Goal: Information Seeking & Learning: Find specific fact

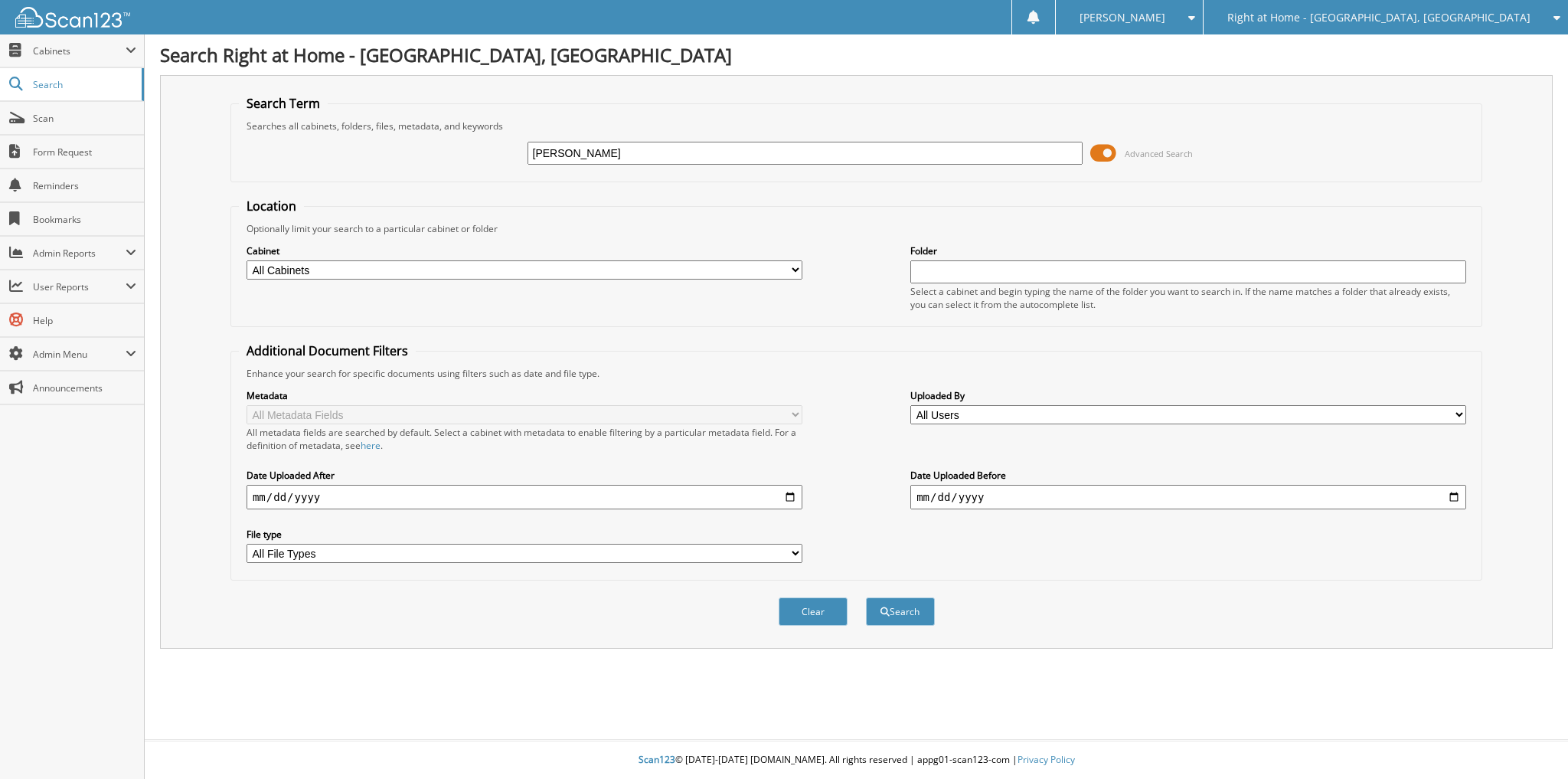
type input "[PERSON_NAME]"
click at [866, 597] on button "Search" at bounding box center [900, 611] width 69 height 29
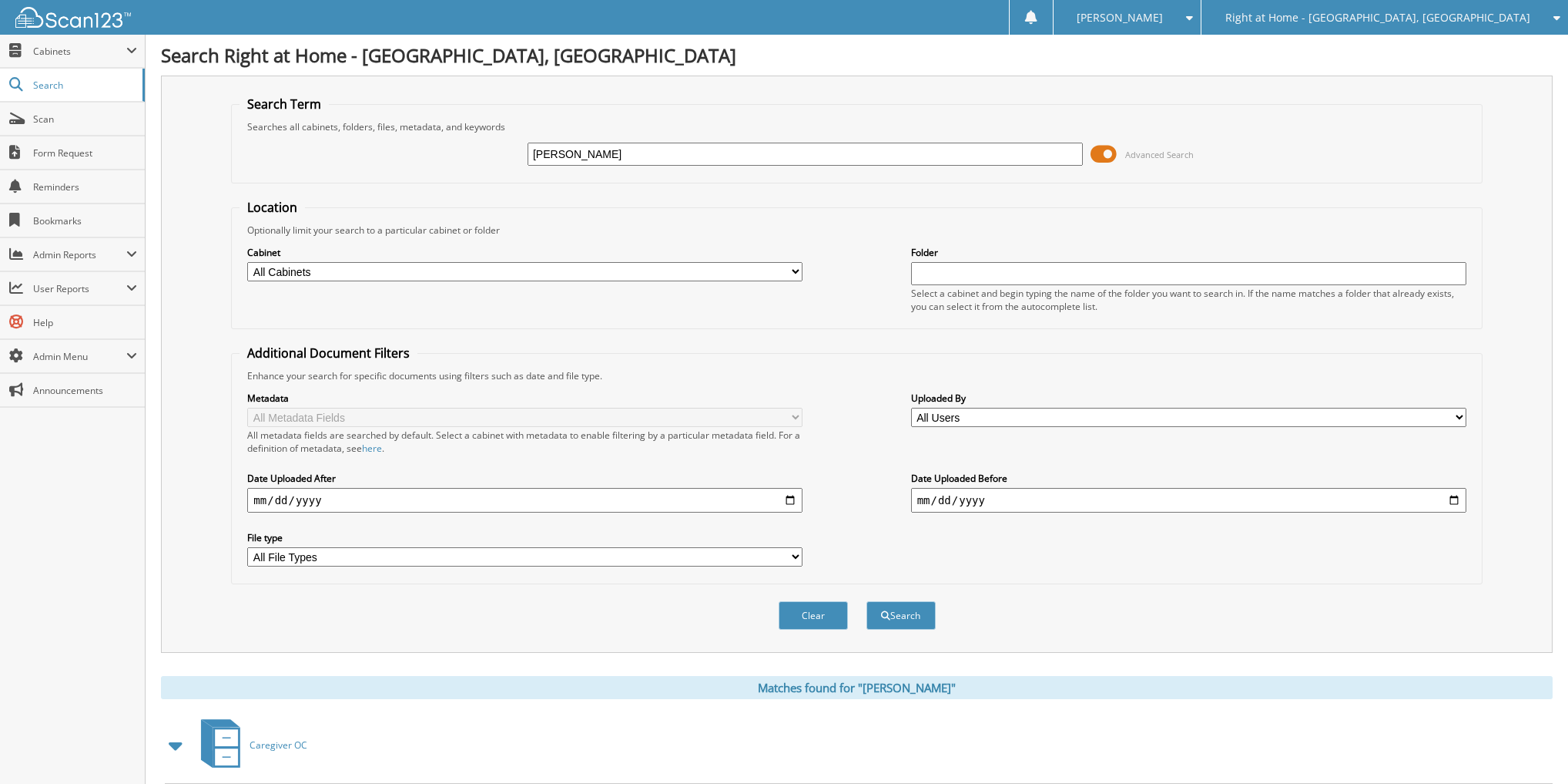
scroll to position [169, 0]
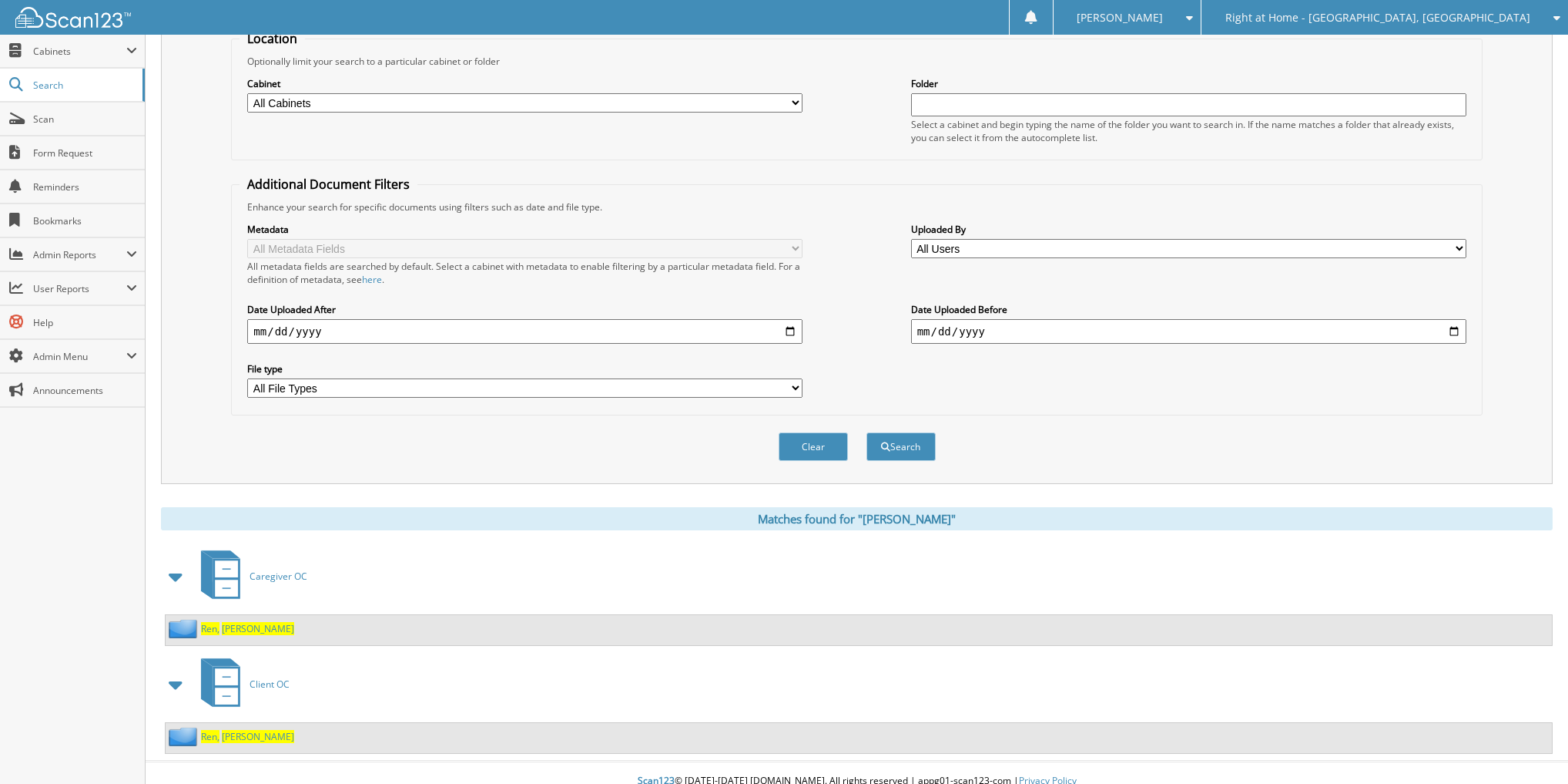
click at [228, 622] on span "[PERSON_NAME]" at bounding box center [258, 628] width 72 height 13
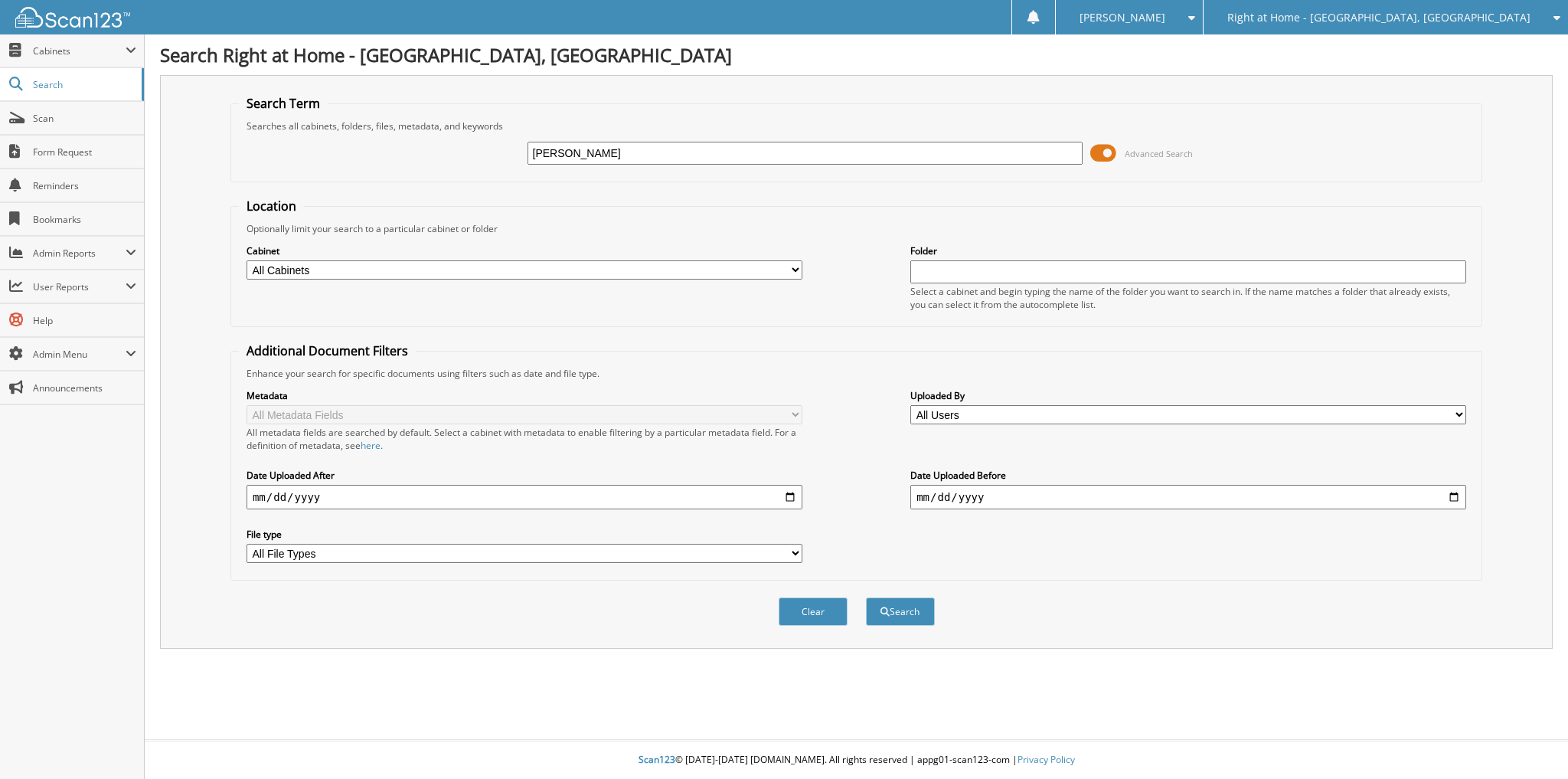
type input "[PERSON_NAME]"
click at [866, 597] on button "Search" at bounding box center [900, 611] width 69 height 29
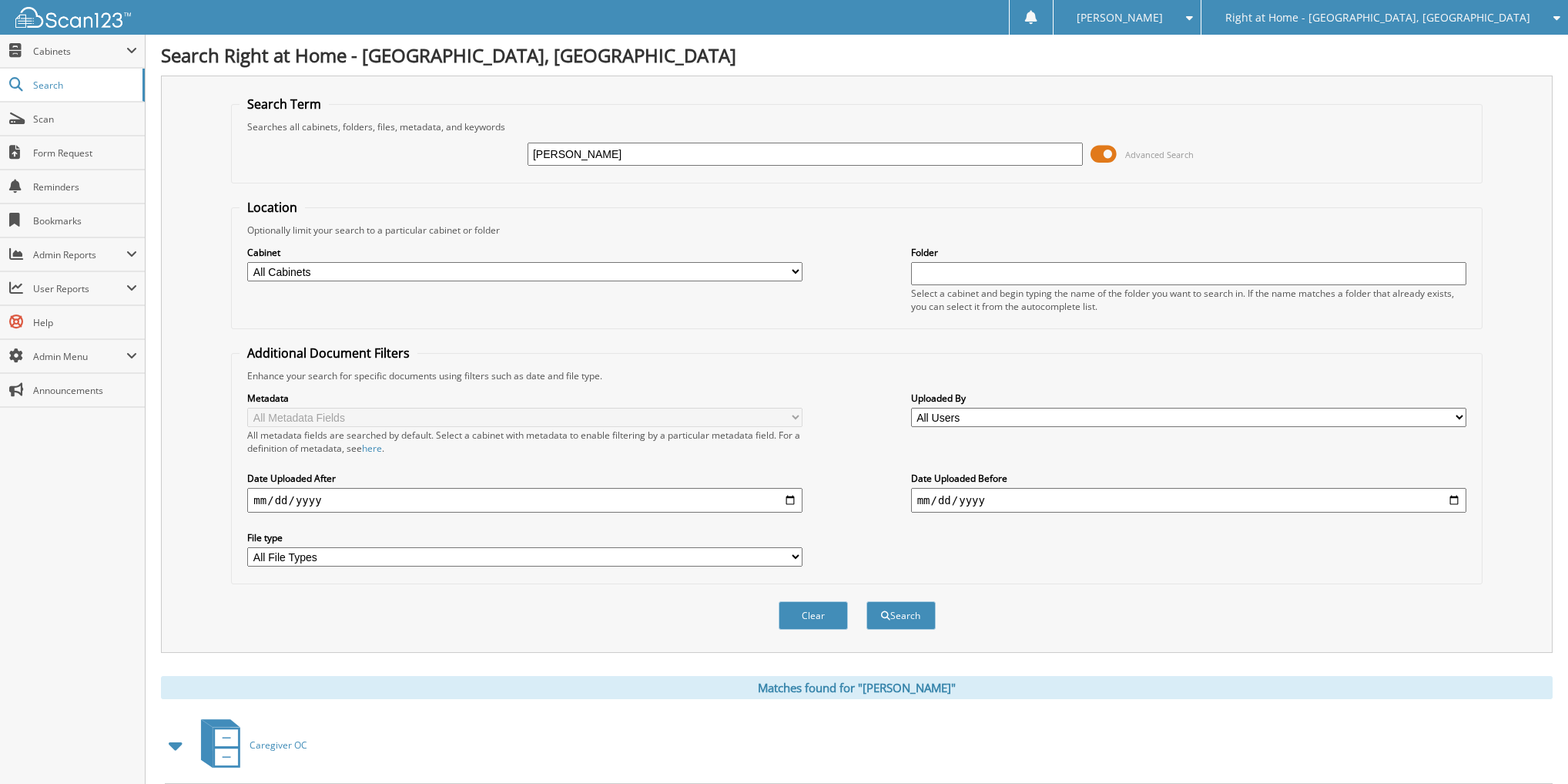
scroll to position [169, 0]
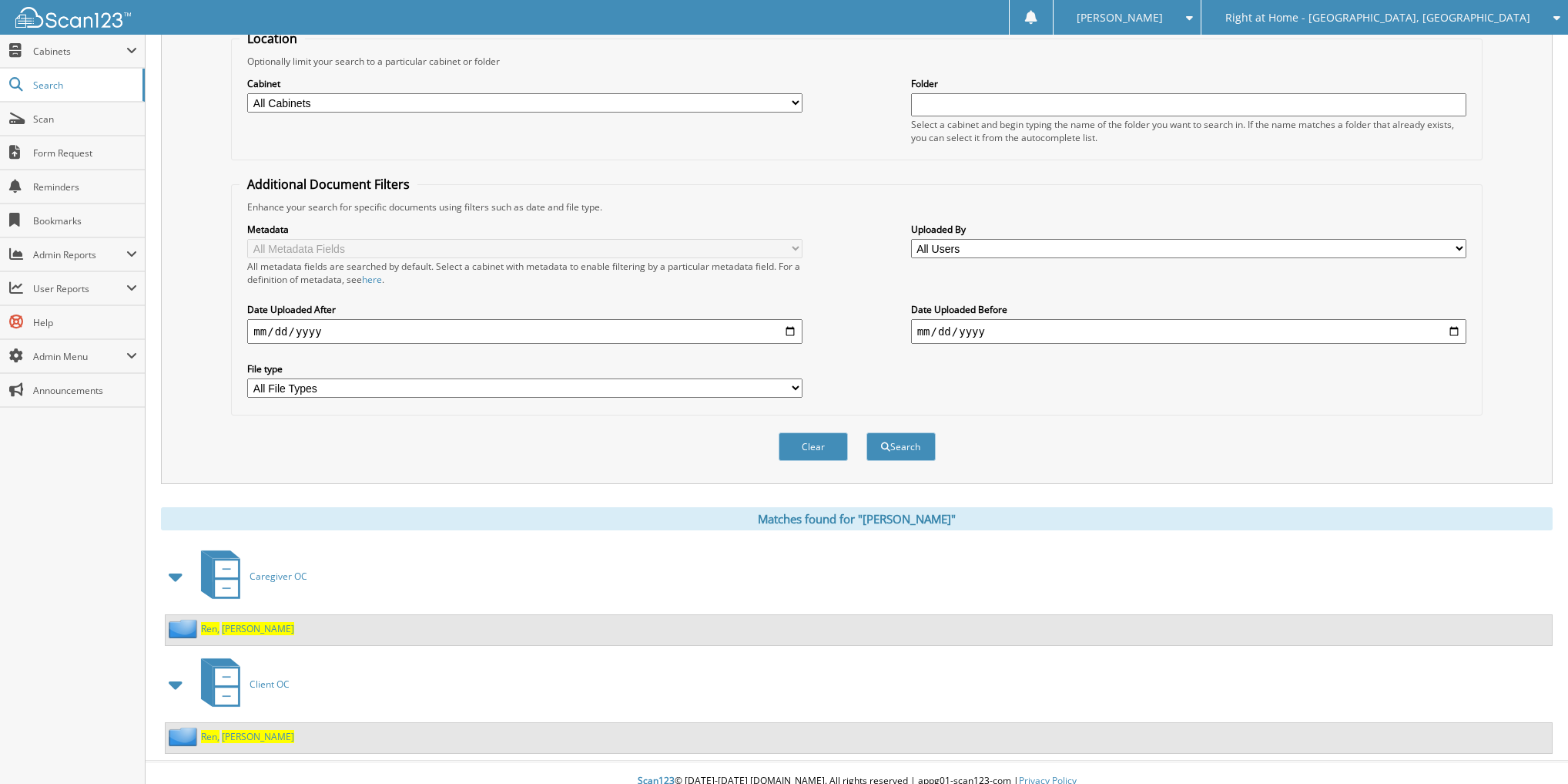
click at [231, 622] on span "John" at bounding box center [258, 628] width 72 height 13
click at [234, 730] on span "John" at bounding box center [258, 736] width 72 height 13
